Goal: Task Accomplishment & Management: Complete application form

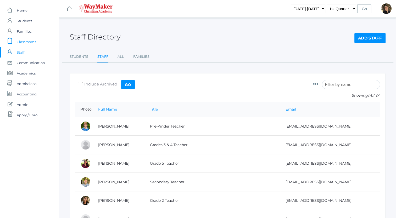
click at [24, 41] on span "Classrooms" at bounding box center [26, 42] width 19 height 10
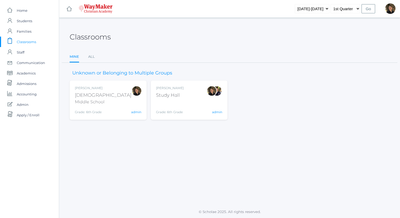
click at [82, 95] on div "Bible" at bounding box center [103, 95] width 57 height 7
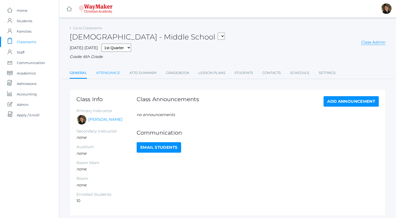
click at [106, 73] on link "Attendance" at bounding box center [108, 73] width 24 height 10
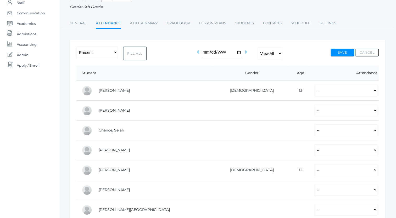
scroll to position [49, 0]
click at [315, 92] on select "-- Present Tardy Excused Tardy Unexcused Absent Excused Absent Unexcused" at bounding box center [346, 91] width 63 height 12
select select "P"
click at [315, 85] on select "-- Present Tardy Excused Tardy Unexcused Absent Excused Absent Unexcused" at bounding box center [346, 91] width 63 height 12
click at [315, 111] on select "-- Present Tardy Excused Tardy Unexcused Absent Excused Absent Unexcused" at bounding box center [346, 111] width 63 height 12
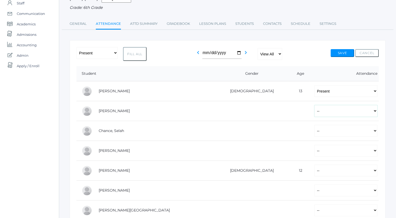
select select "P"
click at [315, 105] on select "-- Present Tardy Excused Tardy Unexcused Absent Excused Absent Unexcused" at bounding box center [346, 111] width 63 height 12
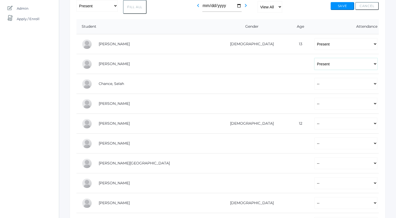
scroll to position [96, 0]
click at [315, 84] on select "-- Present Tardy Excused Tardy Unexcused Absent Excused Absent Unexcused" at bounding box center [346, 84] width 63 height 12
select select "P"
click at [315, 78] on select "-- Present Tardy Excused Tardy Unexcused Absent Excused Absent Unexcused" at bounding box center [346, 84] width 63 height 12
click at [315, 105] on select "-- Present Tardy Excused Tardy Unexcused Absent Excused Absent Unexcused" at bounding box center [346, 104] width 63 height 12
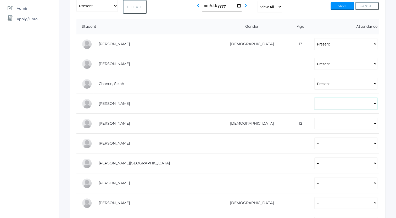
select select "P"
click at [315, 98] on select "-- Present Tardy Excused Tardy Unexcused Absent Excused Absent Unexcused" at bounding box center [346, 104] width 63 height 12
click at [315, 123] on select "-- Present Tardy Excused Tardy Unexcused Absent Excused Absent Unexcused" at bounding box center [346, 124] width 63 height 12
select select "P"
click at [315, 118] on select "-- Present Tardy Excused Tardy Unexcused Absent Excused Absent Unexcused" at bounding box center [346, 124] width 63 height 12
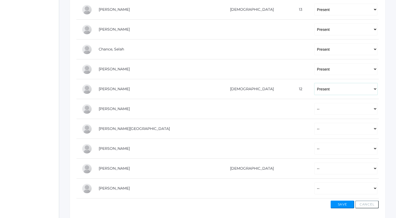
scroll to position [139, 0]
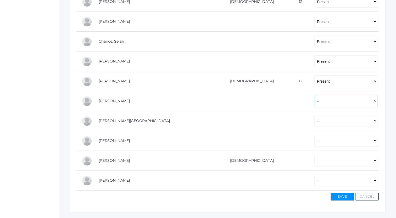
click at [315, 100] on select "-- Present Tardy Excused Tardy Unexcused Absent Excused Absent Unexcused" at bounding box center [346, 101] width 63 height 12
select select "P"
click at [315, 95] on select "-- Present Tardy Excused Tardy Unexcused Absent Excused Absent Unexcused" at bounding box center [346, 101] width 63 height 12
click at [315, 118] on select "-- Present Tardy Excused Tardy Unexcused Absent Excused Absent Unexcused" at bounding box center [346, 121] width 63 height 12
select select "P"
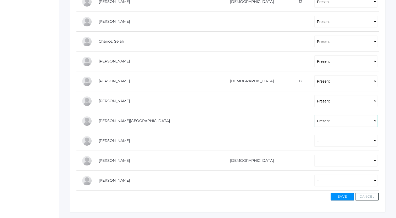
click at [315, 115] on select "-- Present Tardy Excused Tardy Unexcused Absent Excused Absent Unexcused" at bounding box center [346, 121] width 63 height 12
click at [315, 141] on select "-- Present Tardy Excused Tardy Unexcused Absent Excused Absent Unexcused" at bounding box center [346, 141] width 63 height 12
select select "P"
click at [315, 135] on select "-- Present Tardy Excused Tardy Unexcused Absent Excused Absent Unexcused" at bounding box center [346, 141] width 63 height 12
click at [315, 158] on select "-- Present Tardy Excused Tardy Unexcused Absent Excused Absent Unexcused" at bounding box center [346, 161] width 63 height 12
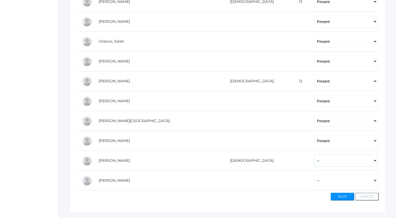
select select "P"
click at [315, 155] on select "-- Present Tardy Excused Tardy Unexcused Absent Excused Absent Unexcused" at bounding box center [346, 161] width 63 height 12
click at [315, 180] on select "-- Present Tardy Excused Tardy Unexcused Absent Excused Absent Unexcused" at bounding box center [346, 181] width 63 height 12
select select "P"
click at [315, 175] on select "-- Present Tardy Excused Tardy Unexcused Absent Excused Absent Unexcused" at bounding box center [346, 181] width 63 height 12
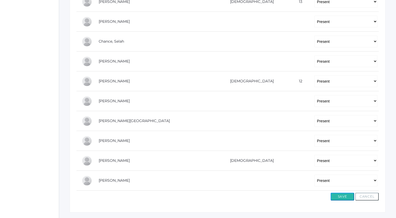
click at [339, 195] on button "Save" at bounding box center [343, 197] width 24 height 8
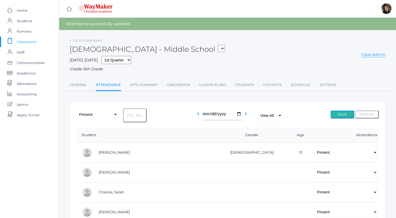
click at [337, 115] on button "Save" at bounding box center [343, 115] width 24 height 8
